Goal: Task Accomplishment & Management: Use online tool/utility

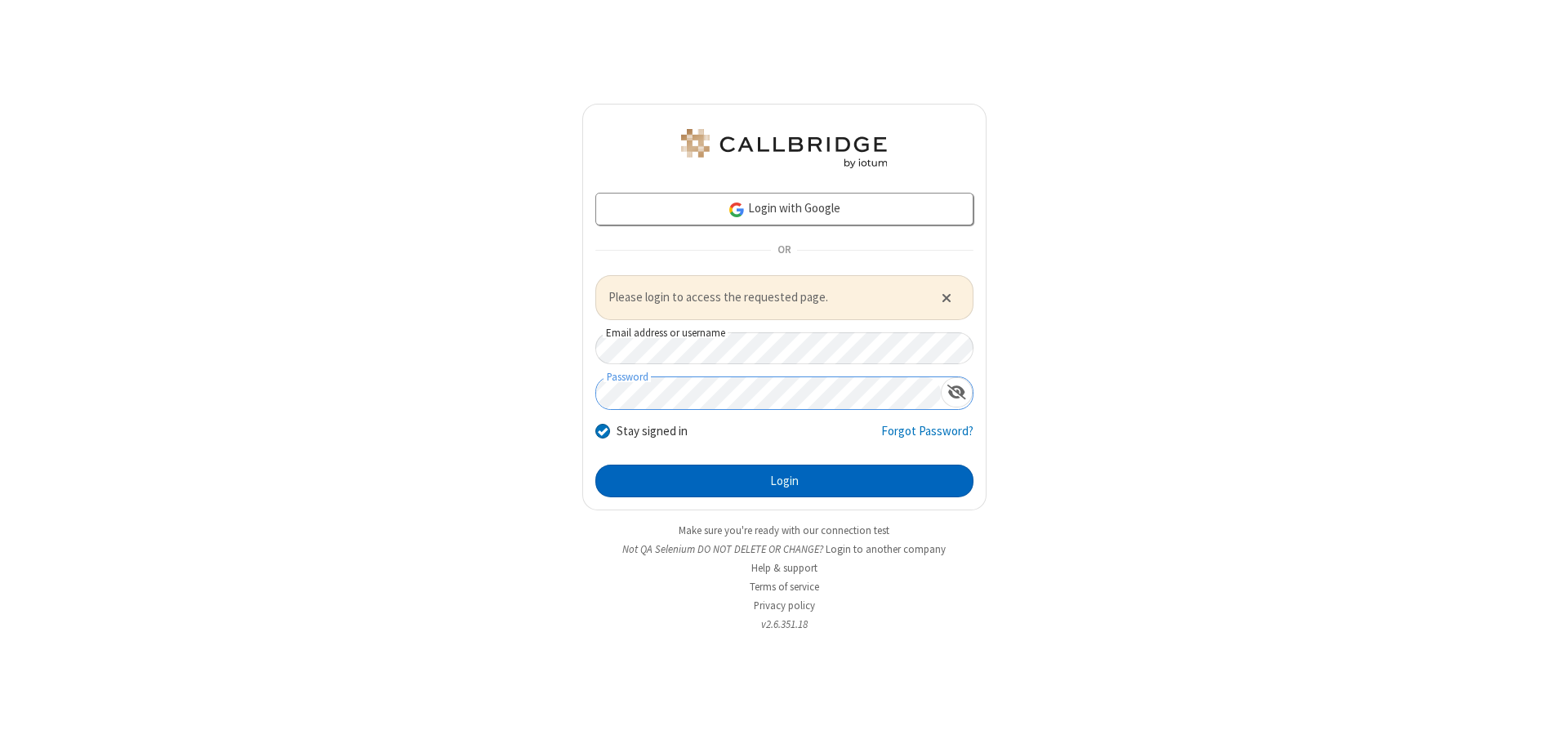
click at [784, 480] on button "Login" at bounding box center [785, 480] width 379 height 33
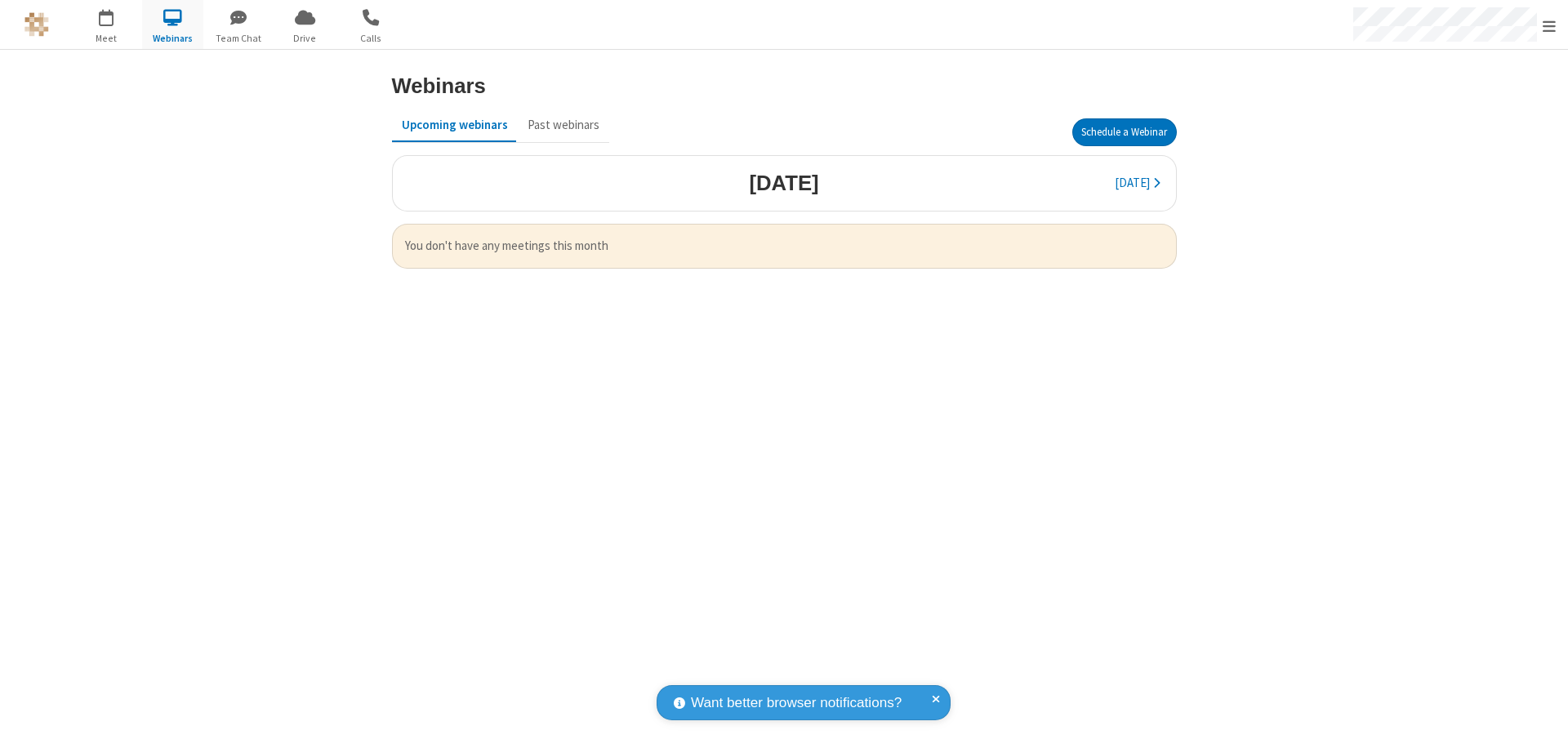
click at [1124, 132] on button "Schedule a Webinar" at bounding box center [1125, 132] width 104 height 28
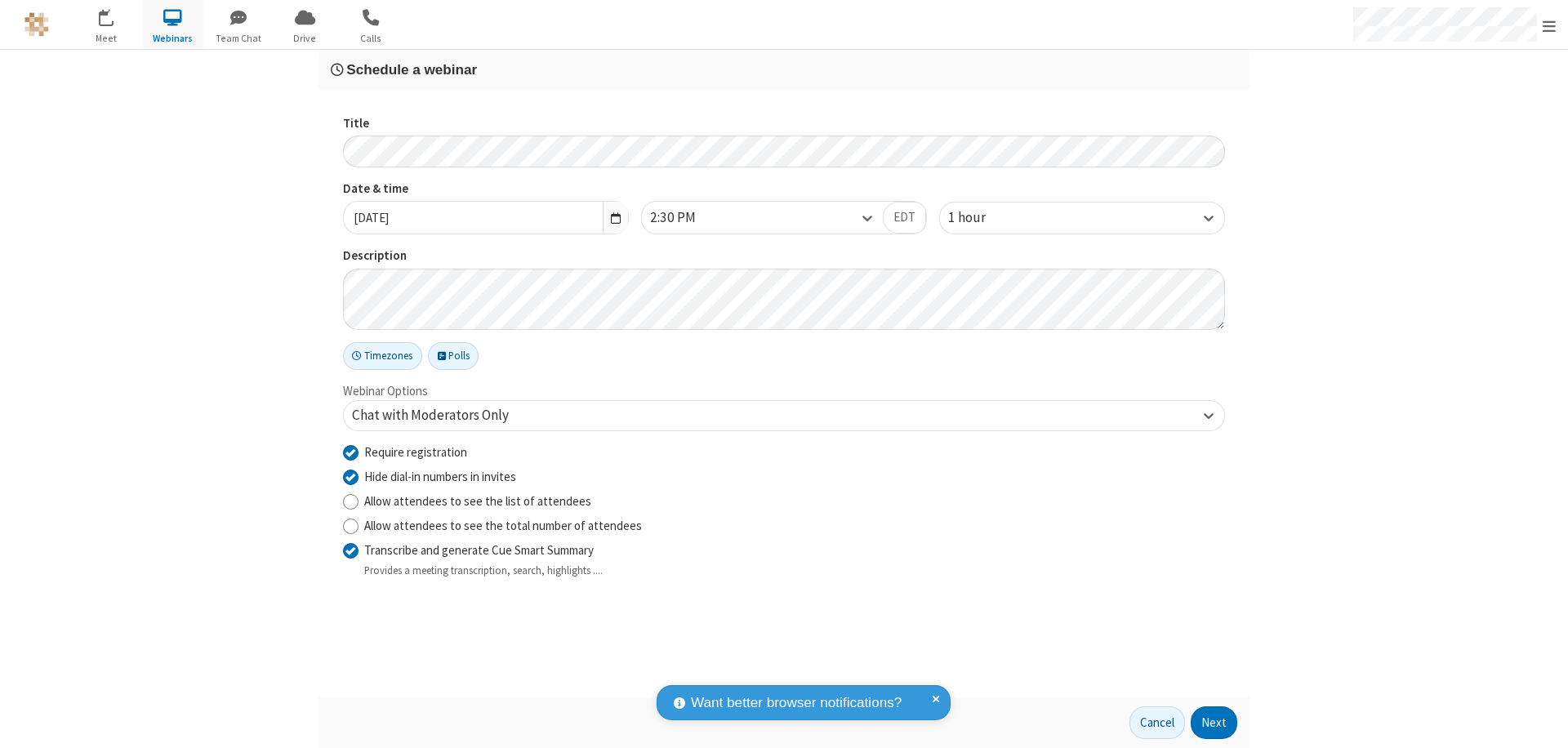
click at [351, 452] on input "Require registration" at bounding box center [351, 452] width 15 height 17
checkbox input "false"
click at [1215, 723] on button "Next" at bounding box center [1214, 723] width 46 height 33
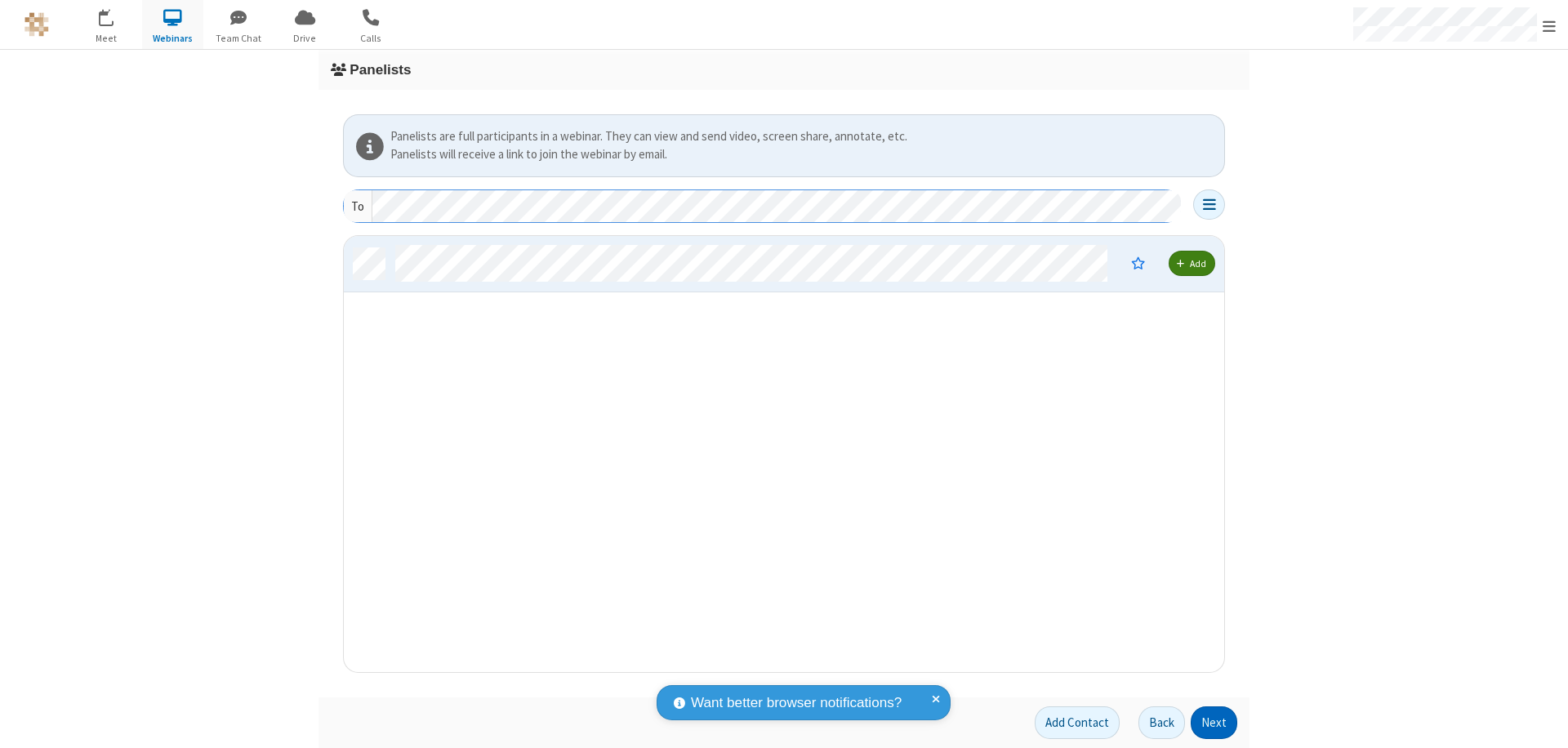
click at [1215, 723] on button "Next" at bounding box center [1214, 723] width 46 height 33
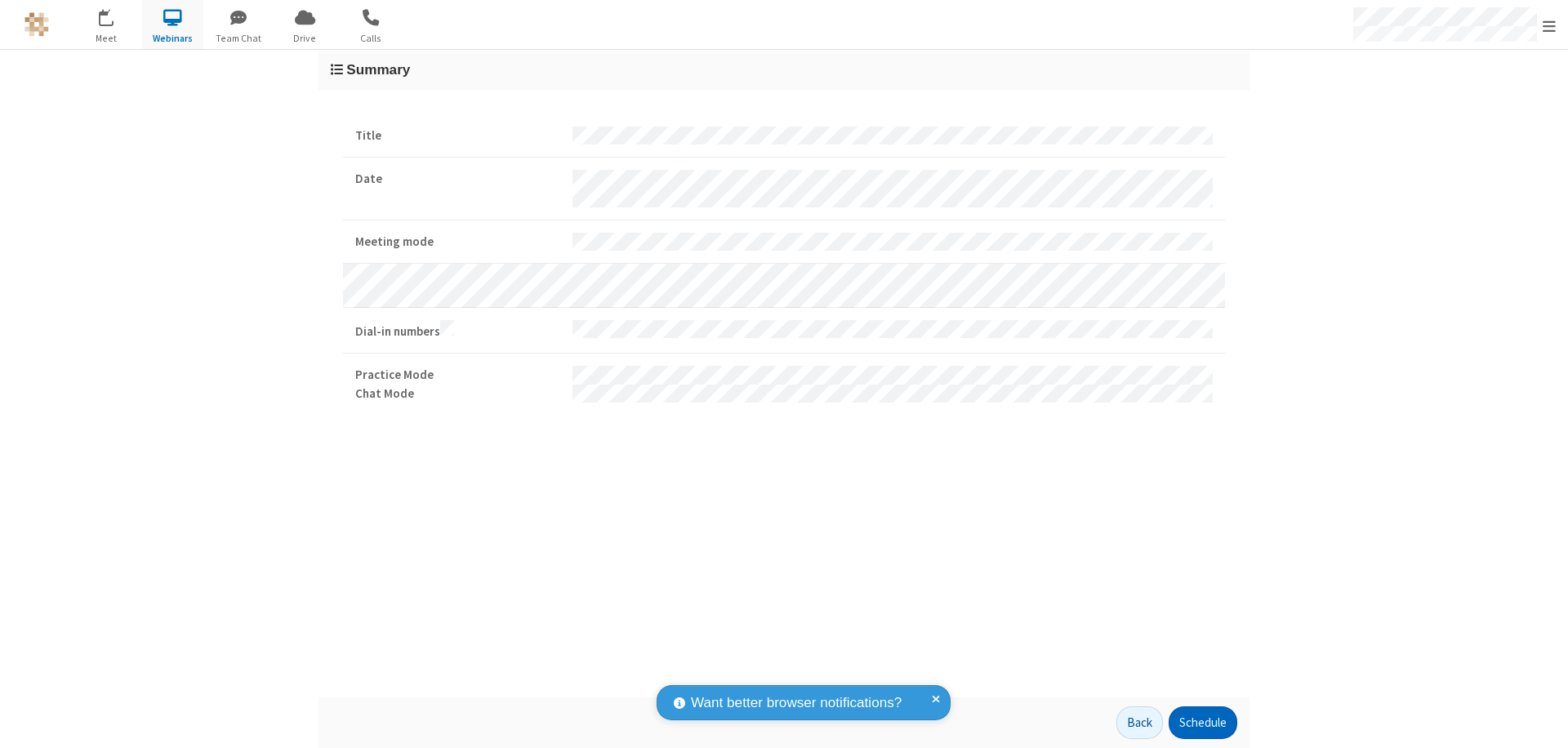
click at [1202, 723] on button "Schedule" at bounding box center [1203, 723] width 69 height 33
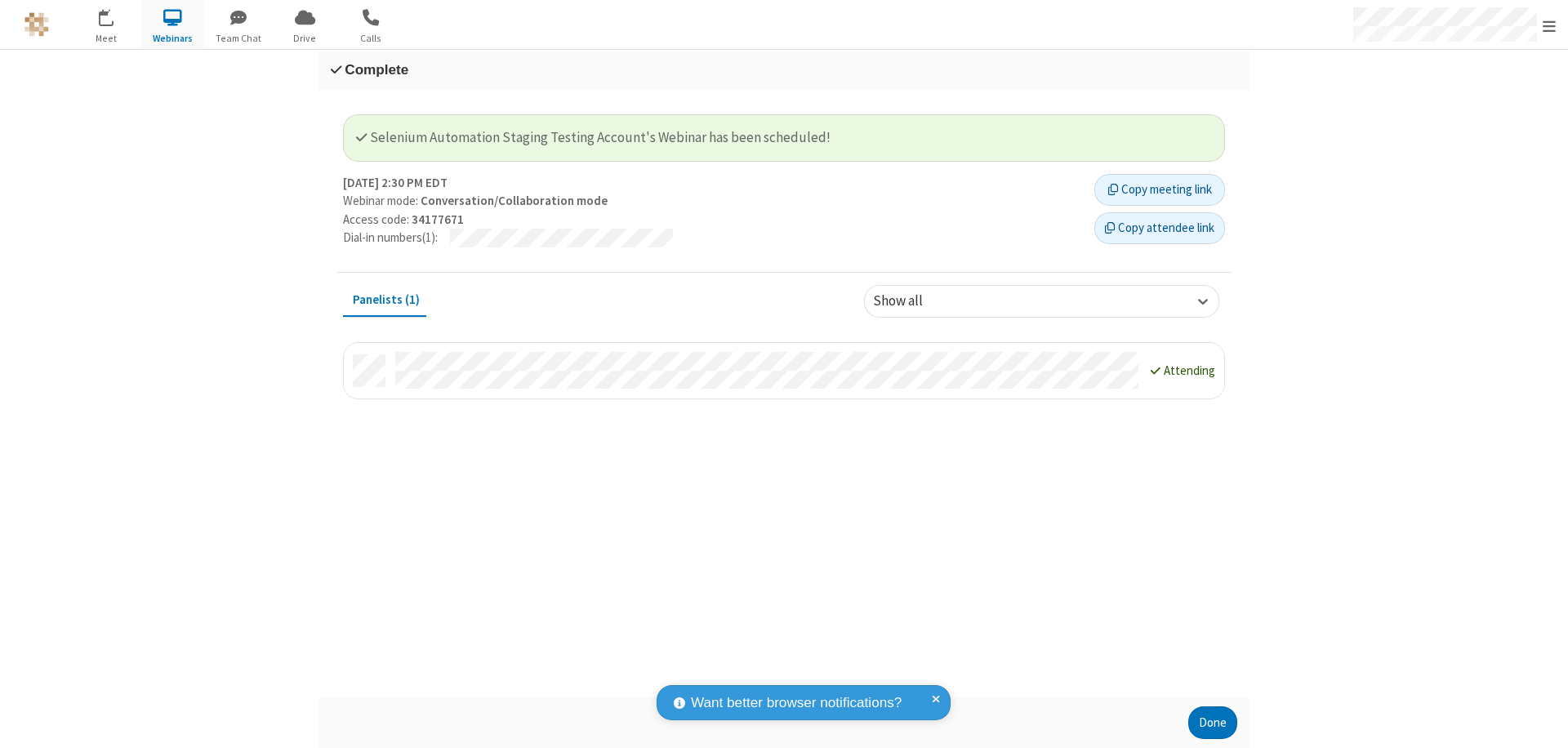
click at [1213, 723] on button "Done" at bounding box center [1213, 723] width 49 height 33
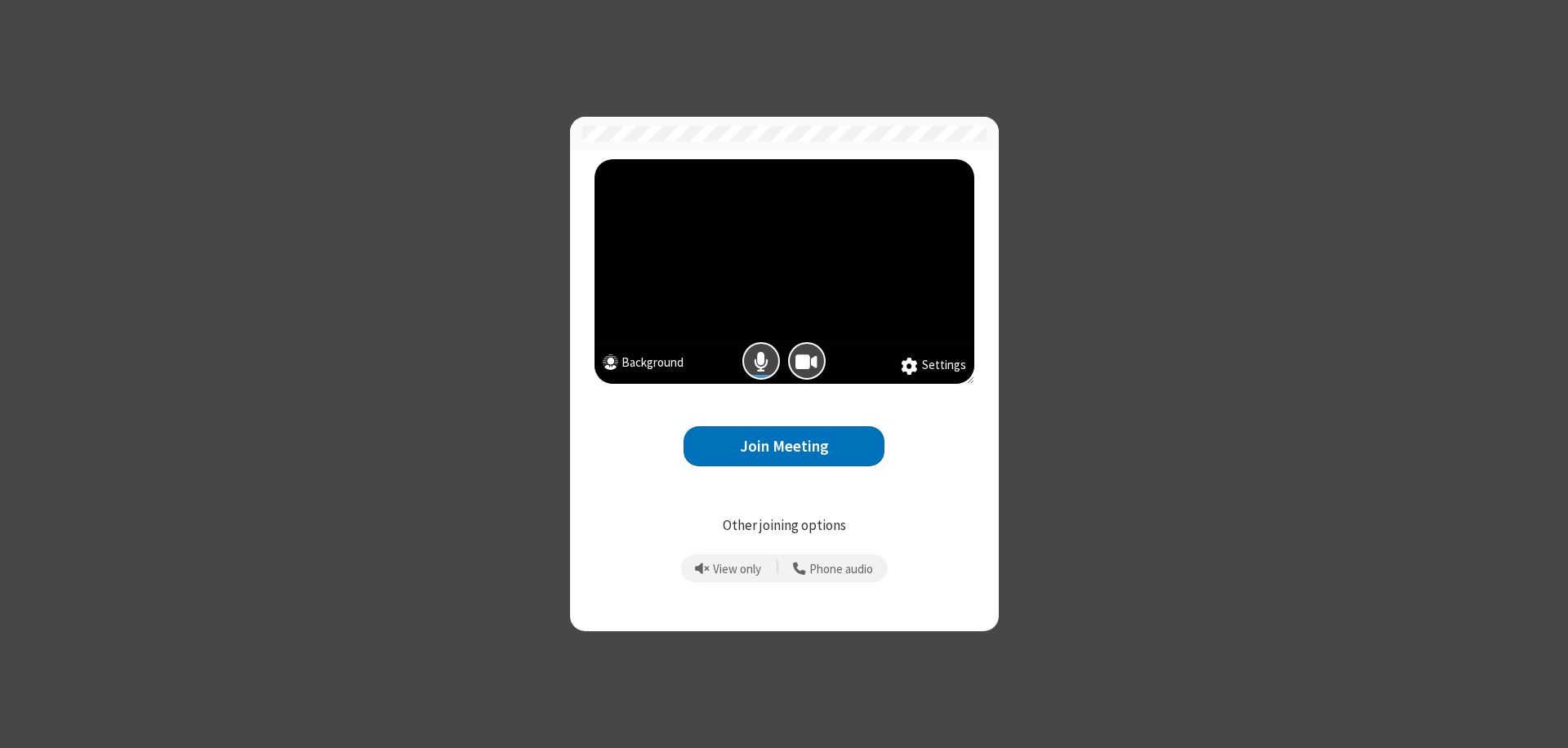
click at [784, 446] on button "Join Meeting" at bounding box center [784, 447] width 201 height 40
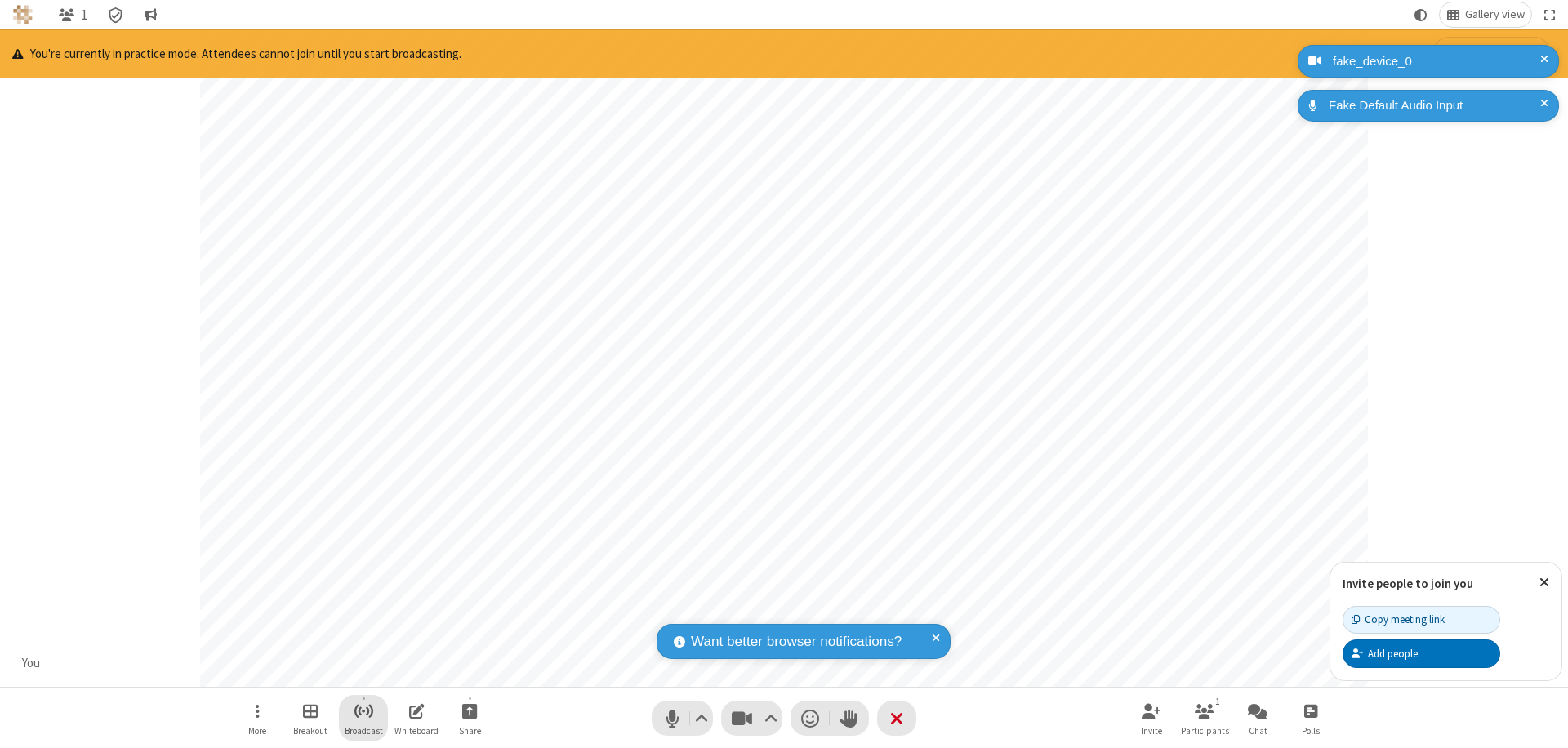
click at [363, 711] on span "Start broadcast" at bounding box center [363, 711] width 20 height 20
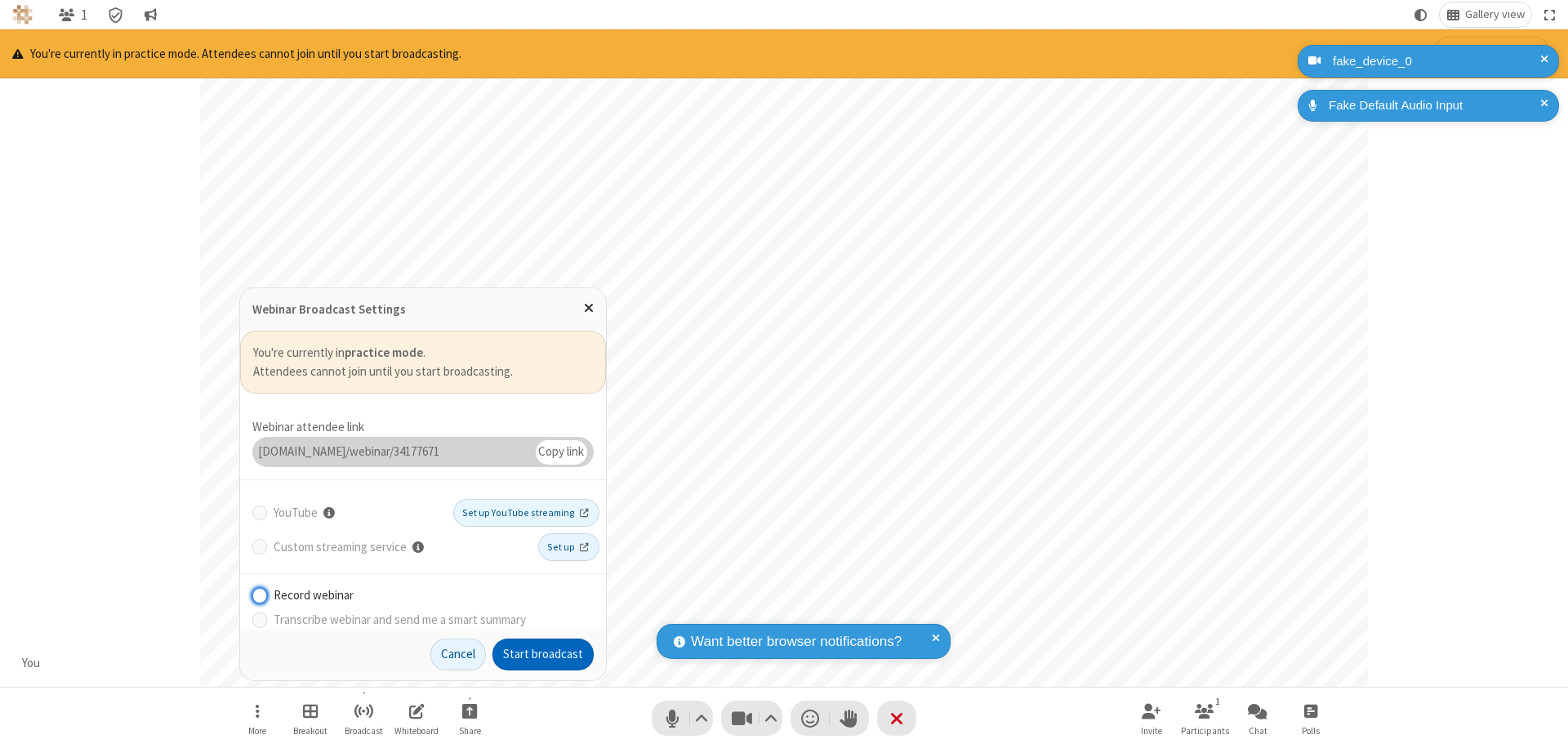
click at [543, 655] on button "Start broadcast" at bounding box center [543, 655] width 101 height 33
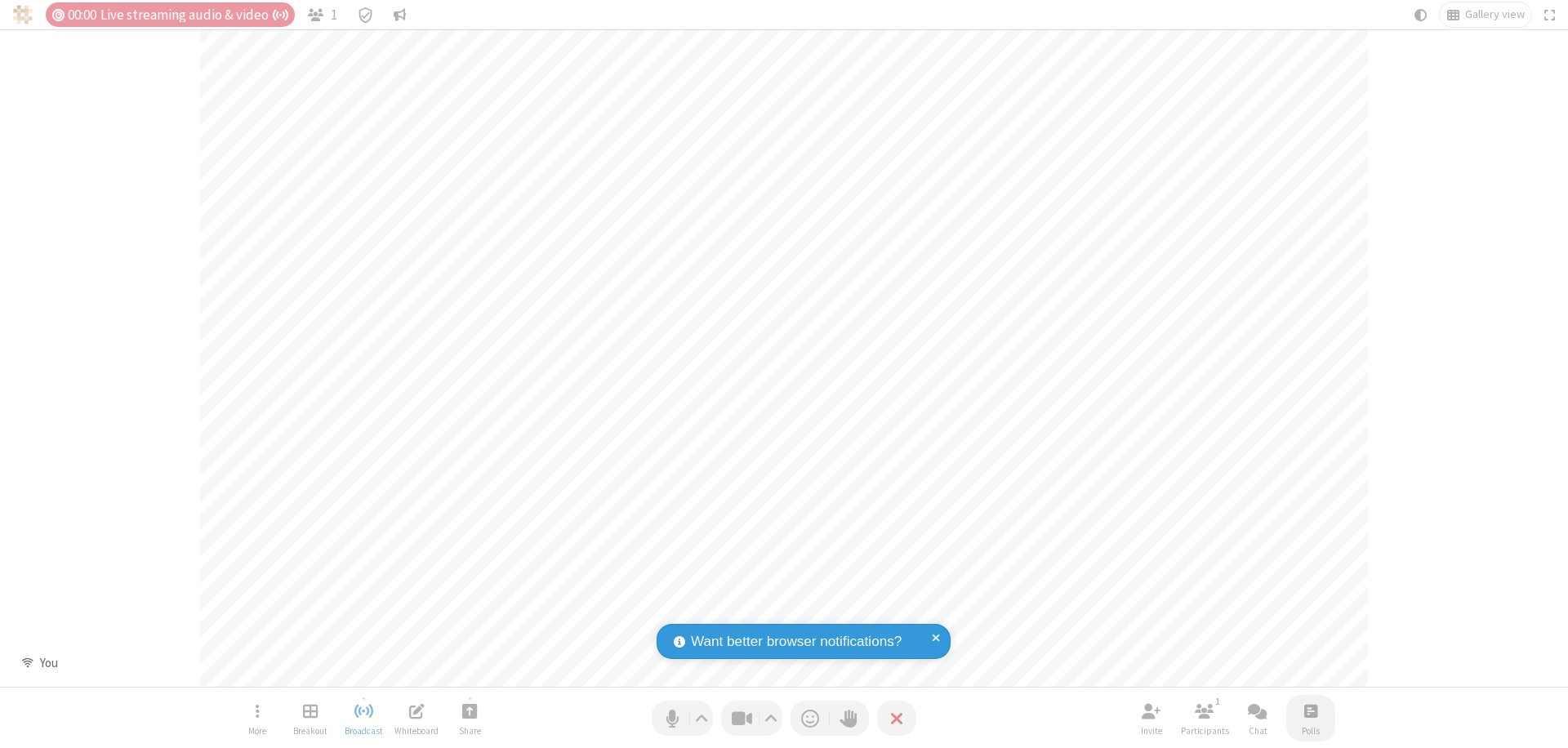
click at [1310, 711] on span "Open poll" at bounding box center [1311, 711] width 13 height 20
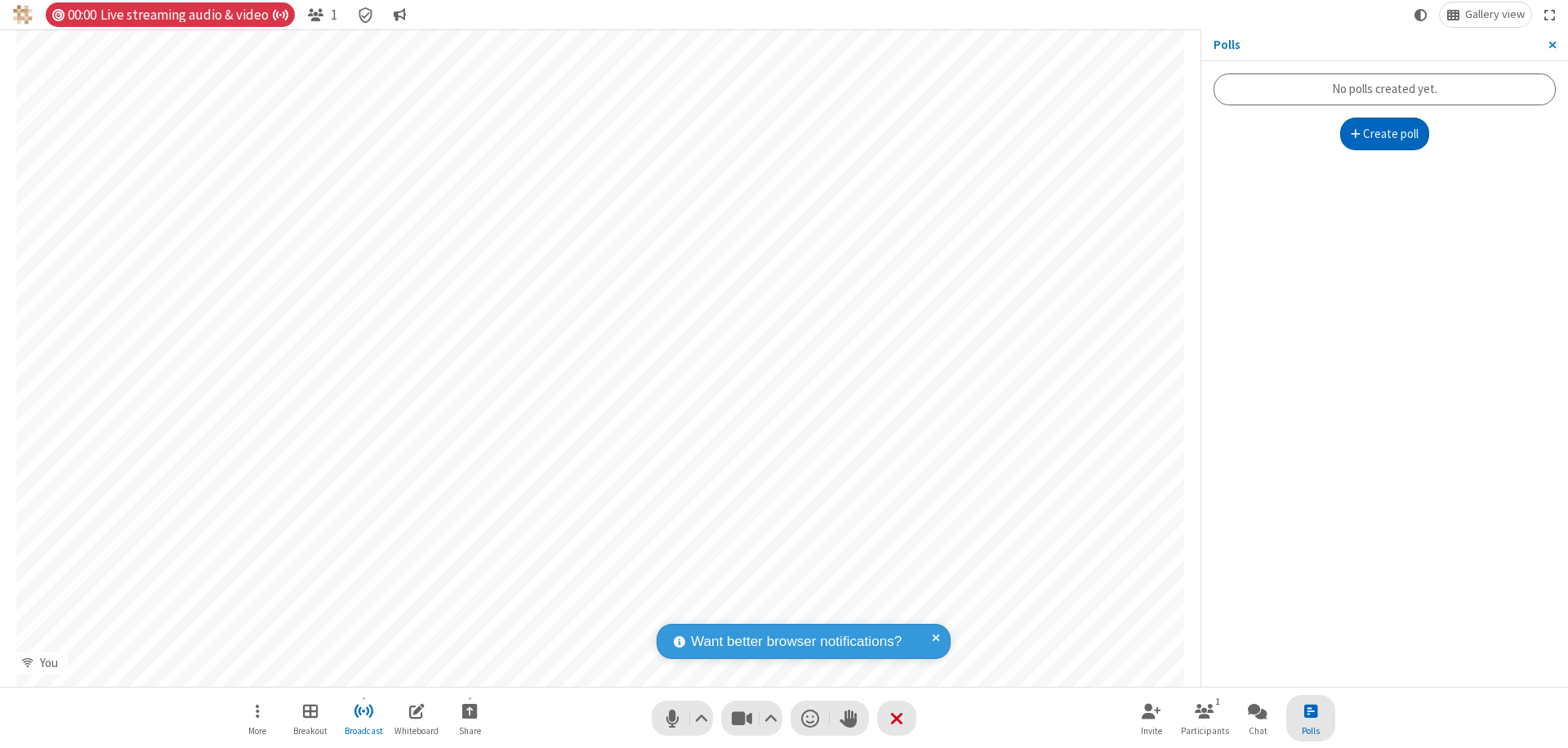
click at [1385, 134] on button "Create poll" at bounding box center [1385, 134] width 90 height 33
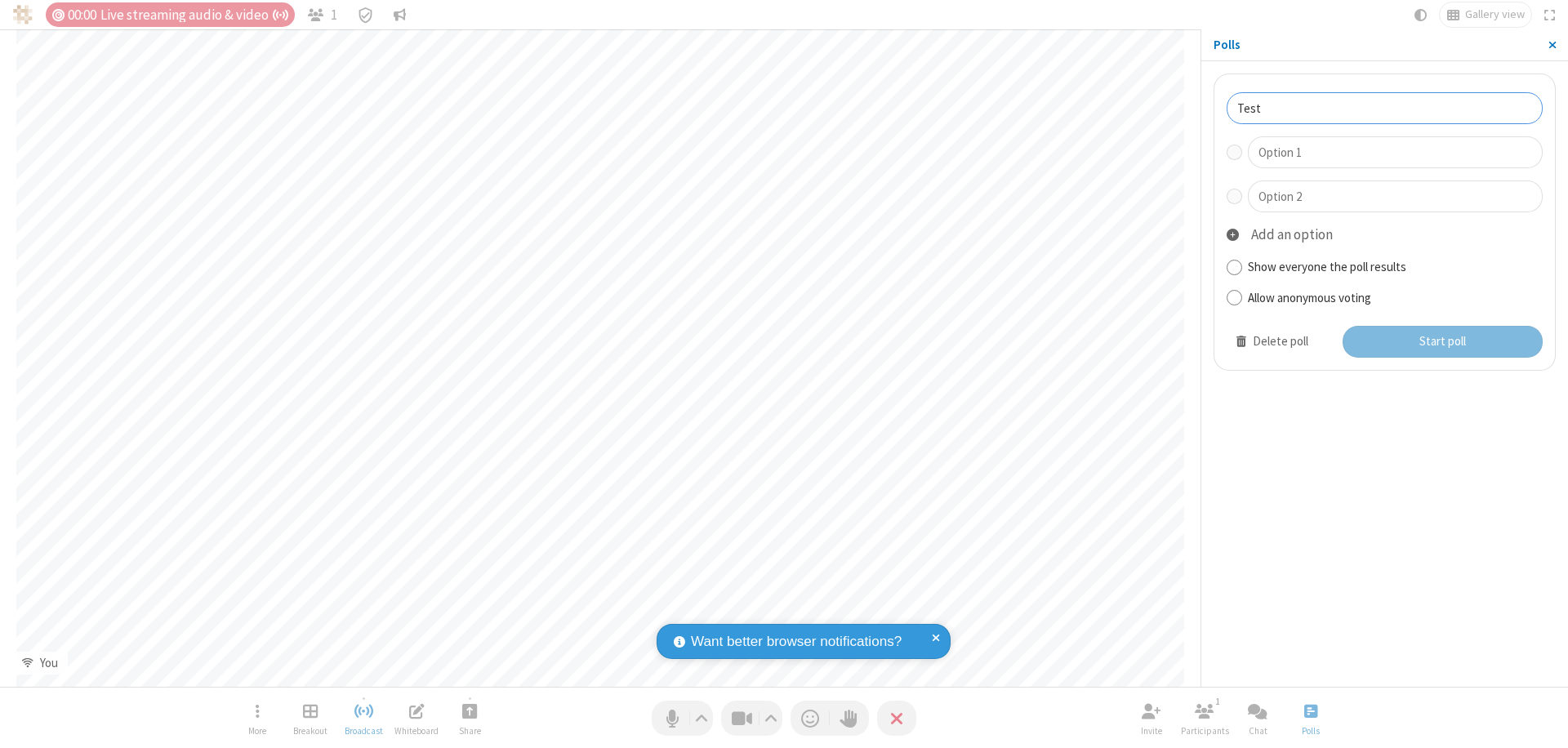
type input "Test"
type input "Yes"
type input "No"
click at [1442, 342] on button "Start poll" at bounding box center [1443, 342] width 201 height 33
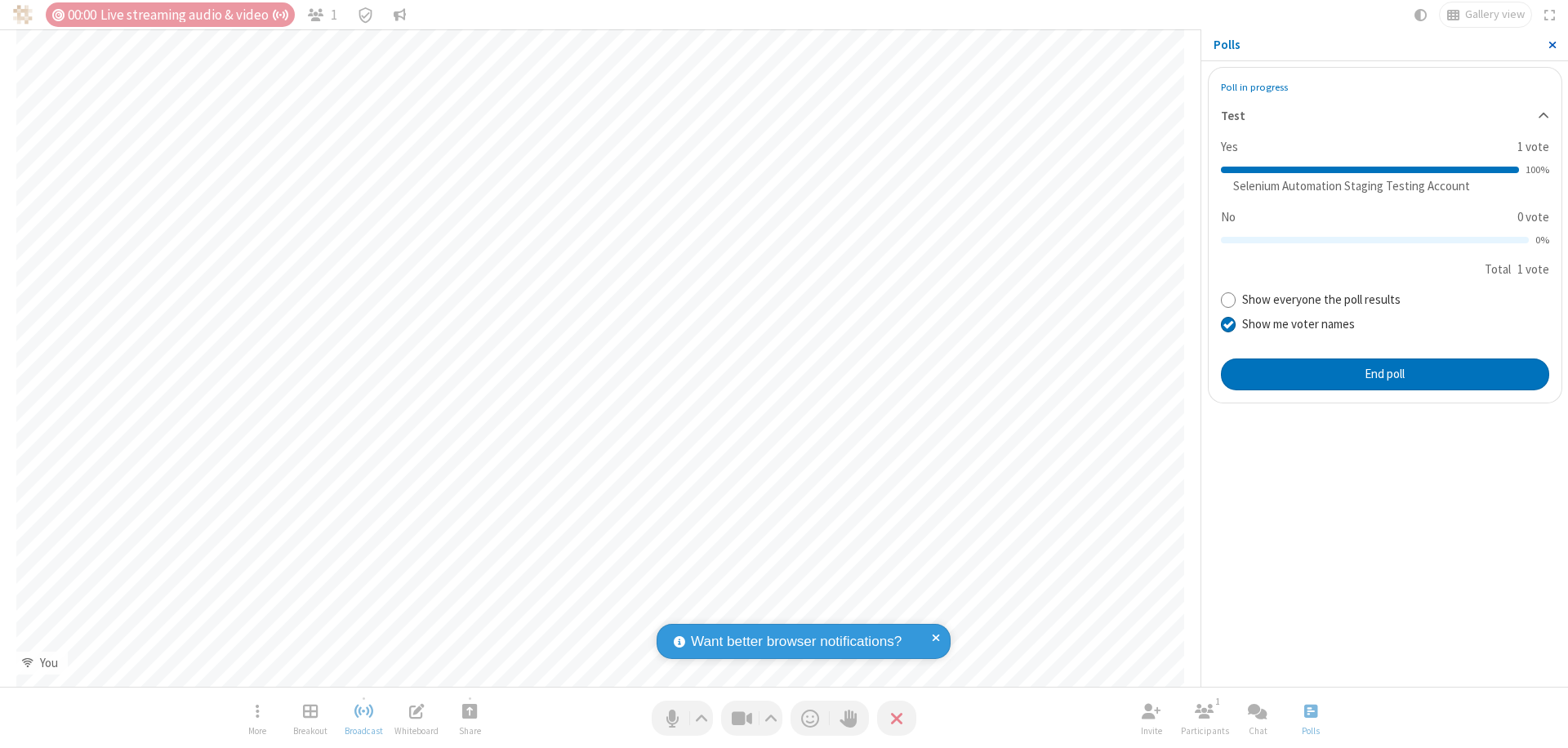
click at [1552, 45] on span "Close sidebar" at bounding box center [1553, 45] width 8 height 13
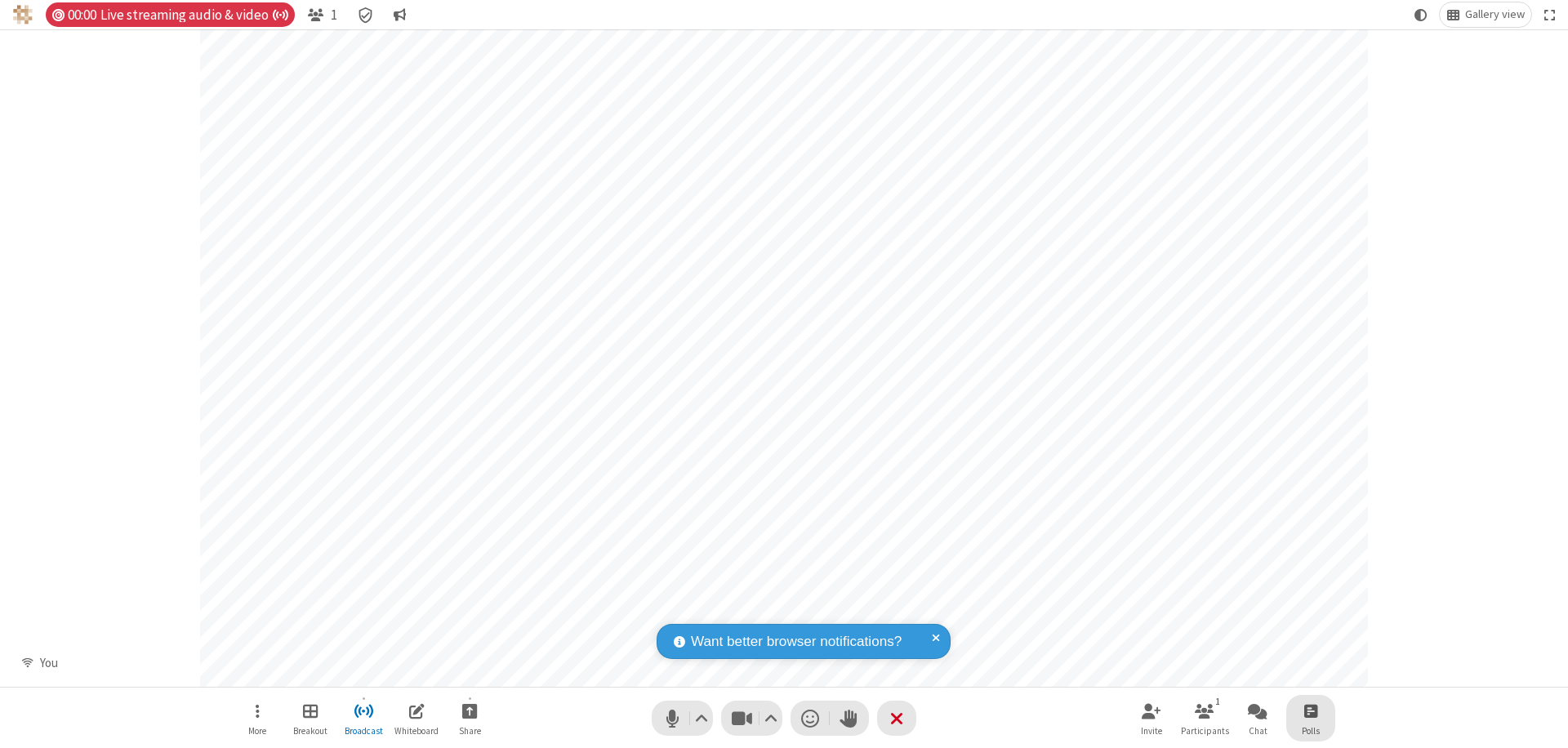
click at [1310, 711] on span "Open poll" at bounding box center [1311, 711] width 13 height 20
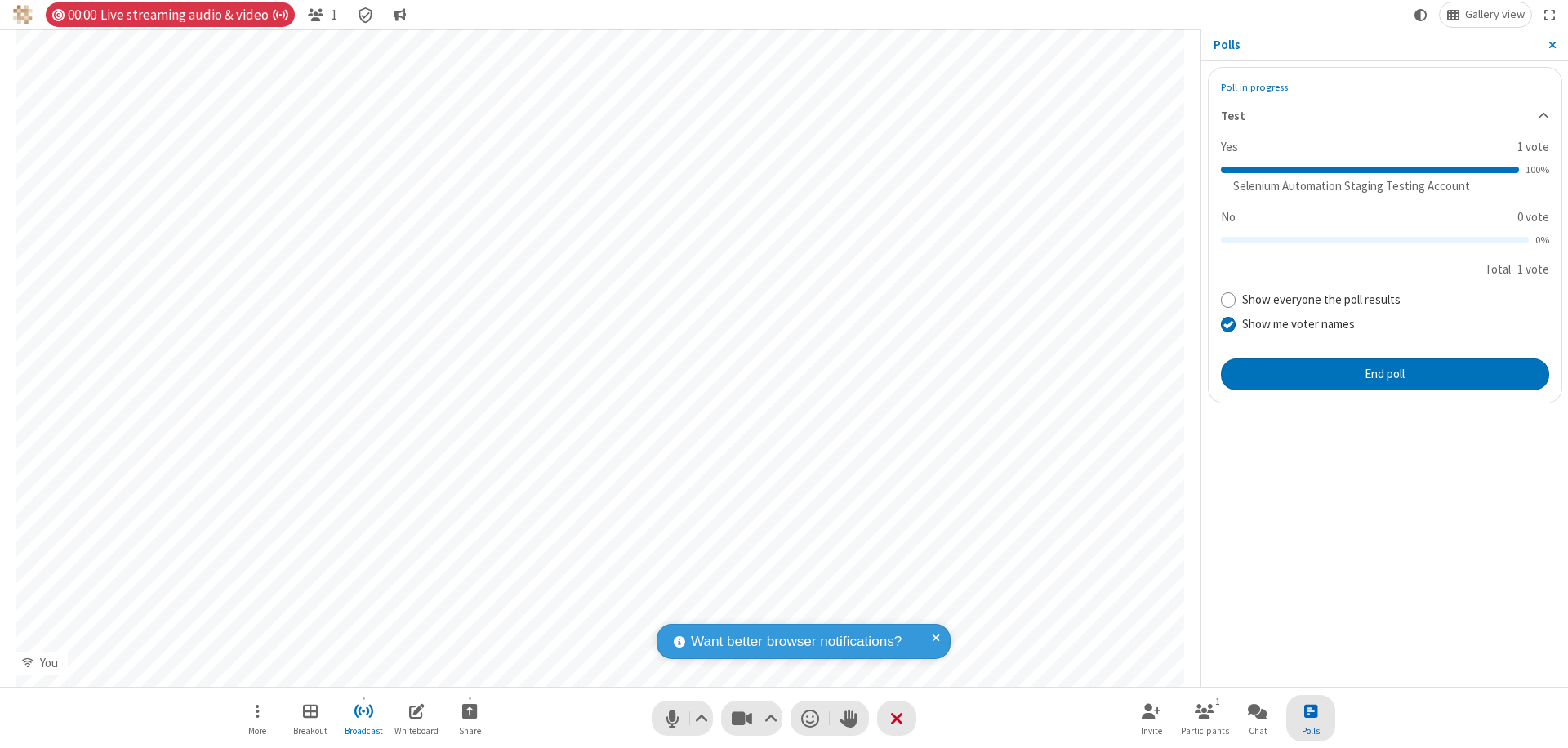
click at [1385, 374] on button "End poll" at bounding box center [1385, 374] width 328 height 33
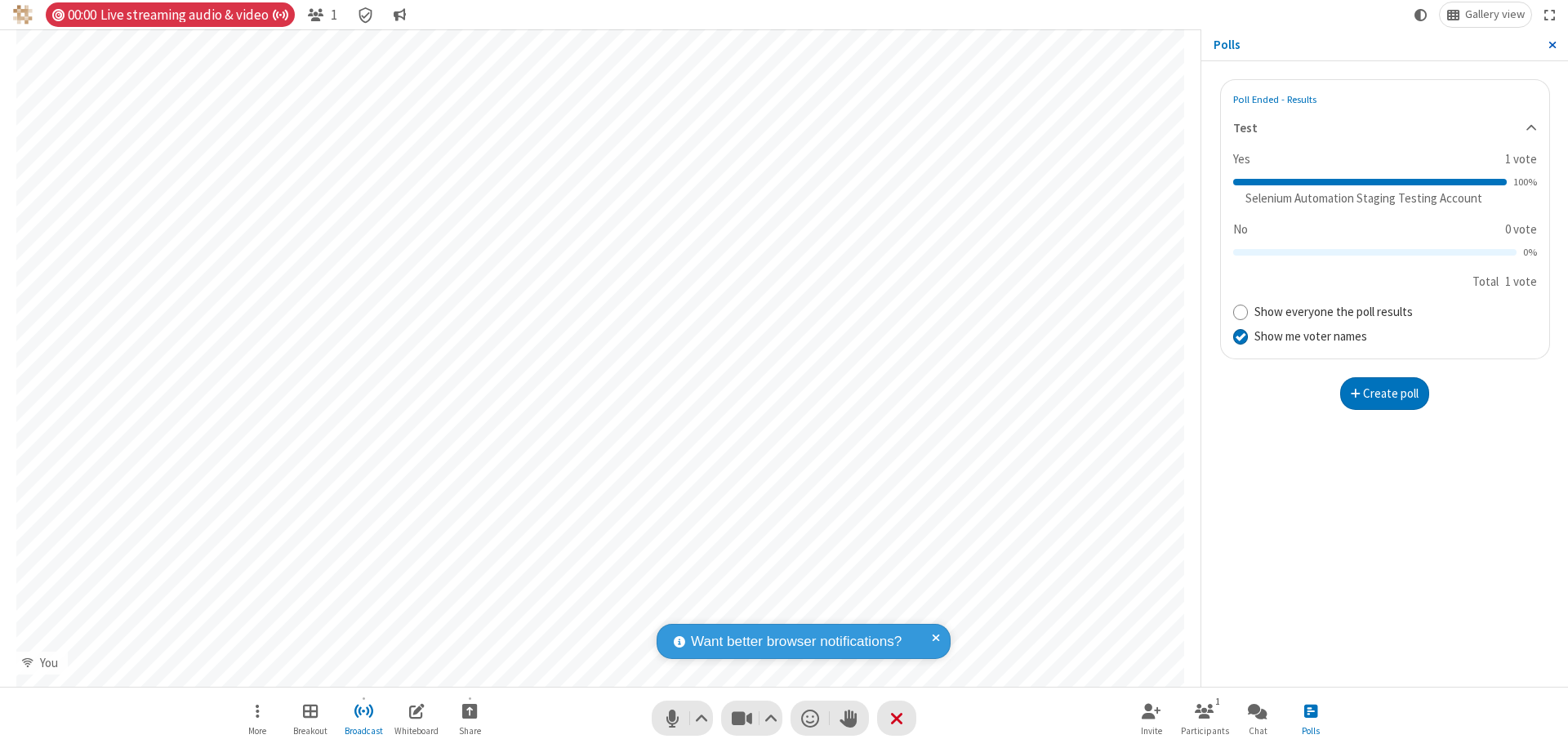
click at [1552, 45] on span "Close sidebar" at bounding box center [1553, 45] width 8 height 13
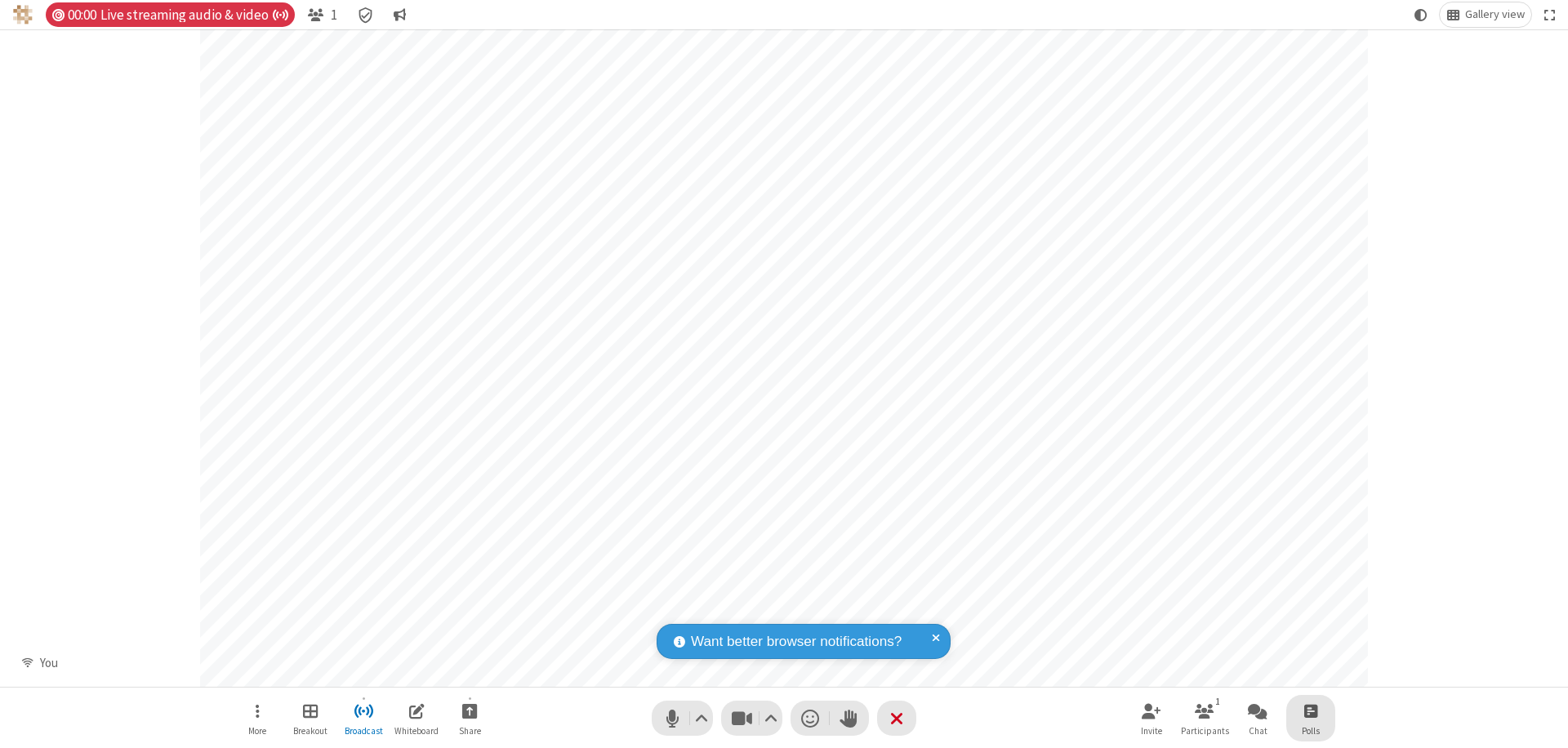
click at [1310, 711] on span "Open poll" at bounding box center [1311, 711] width 13 height 20
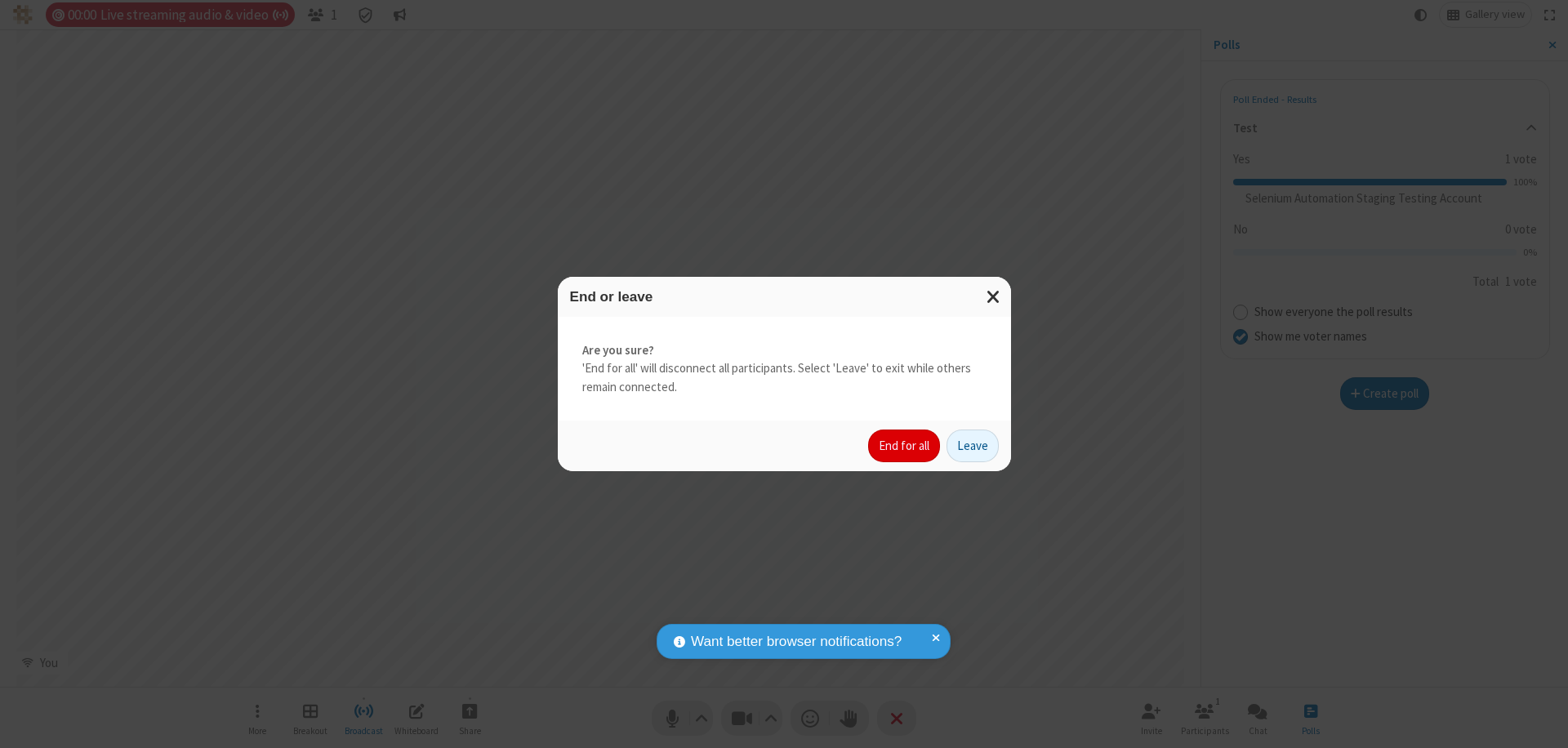
click at [905, 446] on button "End for all" at bounding box center [903, 446] width 72 height 33
